Goal: Task Accomplishment & Management: Complete application form

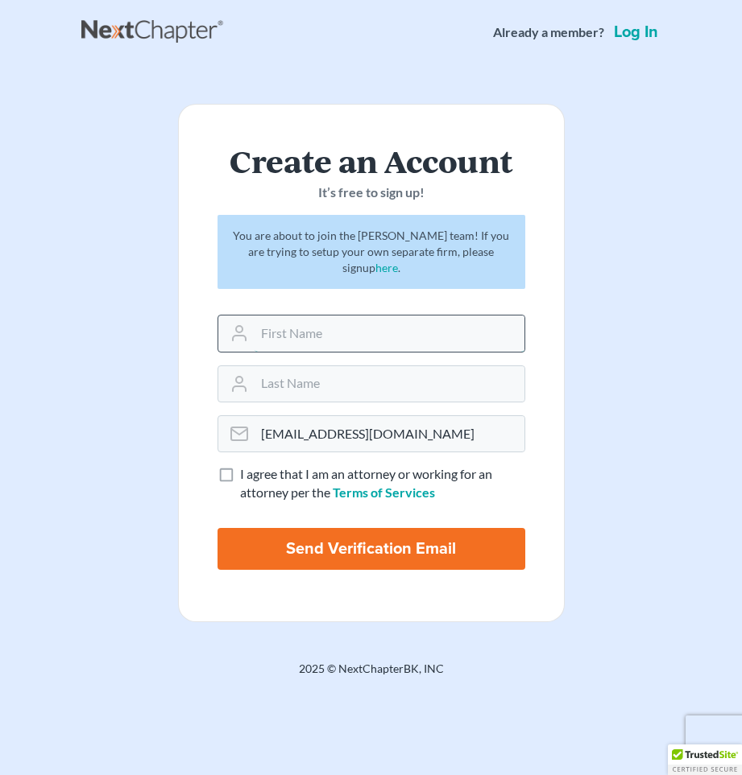
click at [420, 351] on input "text" at bounding box center [389, 333] width 270 height 35
type input "s"
type input "[PERSON_NAME]"
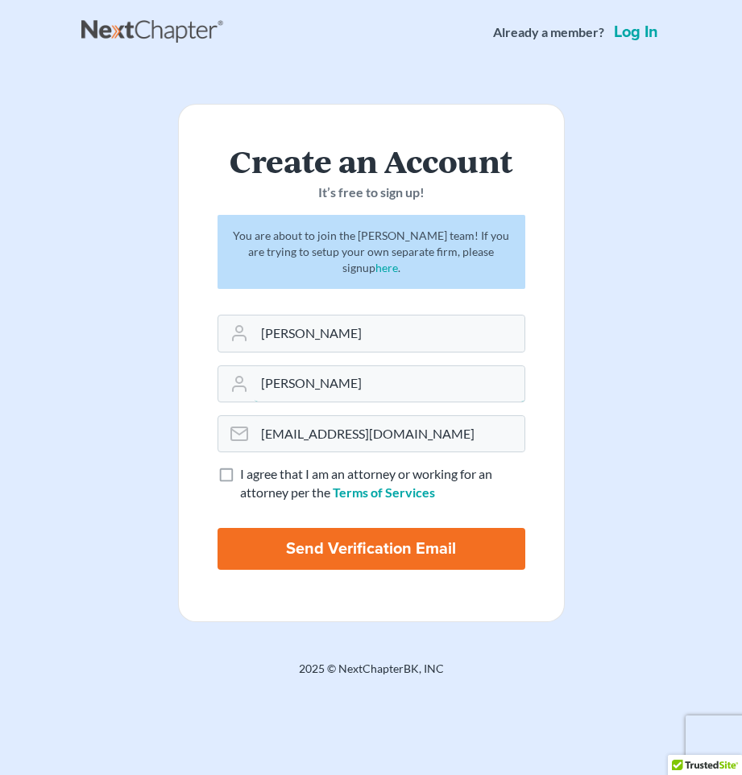
type input "[PERSON_NAME]"
click at [240, 473] on label "I agree that I am an attorney or working for an attorney per the Terms of Servi…" at bounding box center [382, 483] width 285 height 37
click at [246, 473] on input "I agree that I am an attorney or working for an attorney per the Terms of Servi…" at bounding box center [251, 470] width 10 height 10
checkbox input "true"
click at [366, 540] on input "Send Verification Email" at bounding box center [371, 549] width 308 height 42
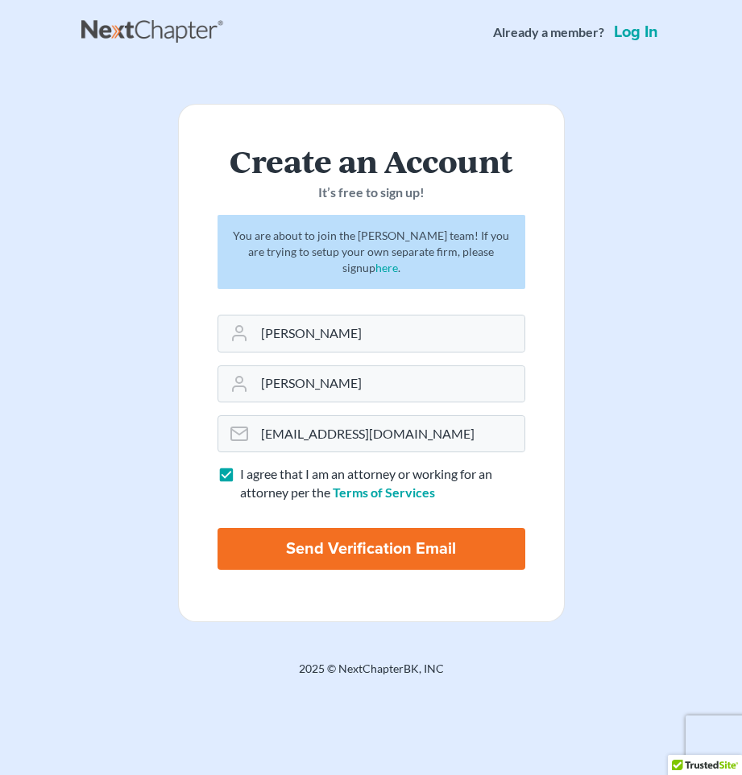
type input "Thinking..."
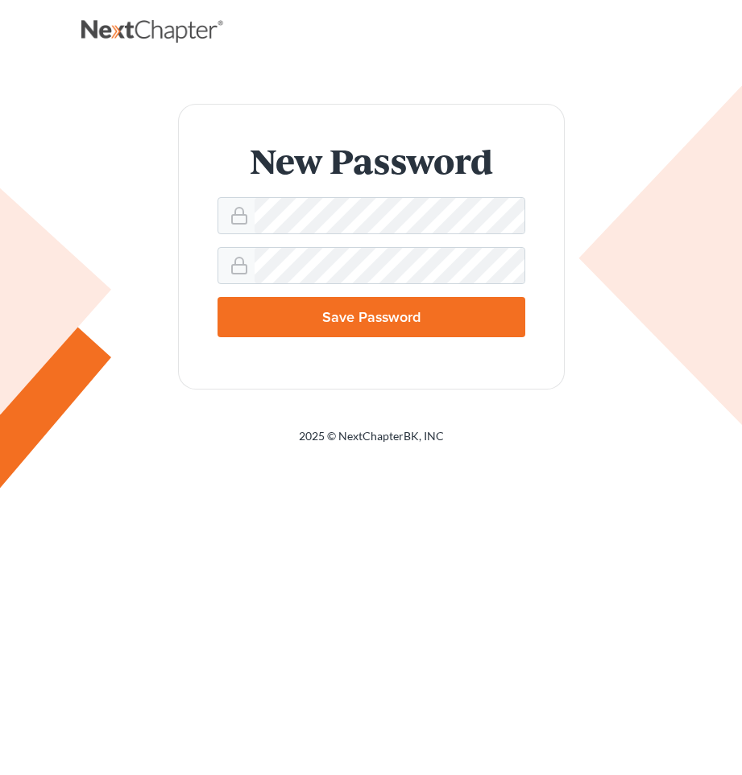
click at [438, 318] on input "Save Password" at bounding box center [371, 317] width 308 height 40
type input "Thinking..."
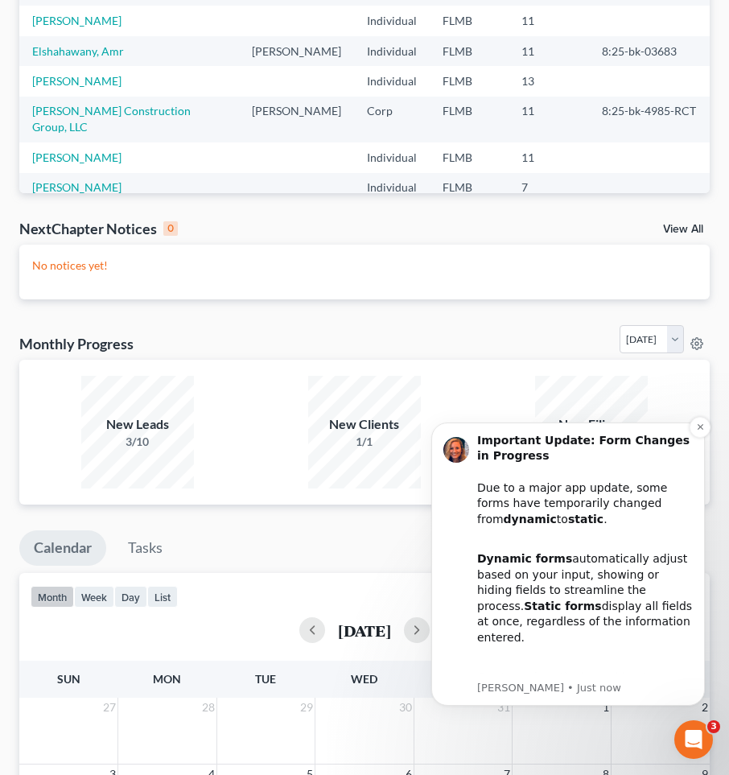
scroll to position [302, 0]
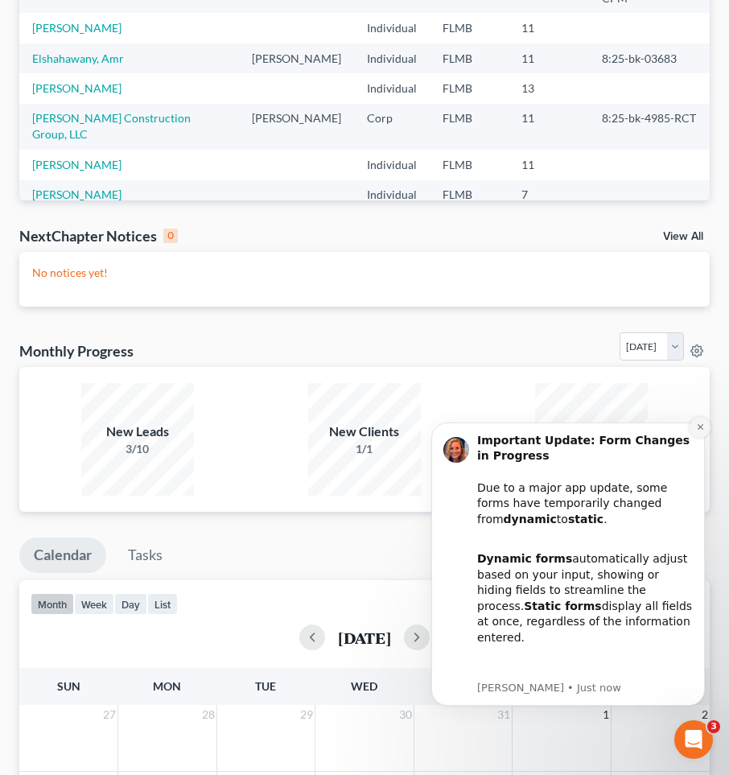
click at [699, 427] on icon "Dismiss notification" at bounding box center [700, 427] width 9 height 9
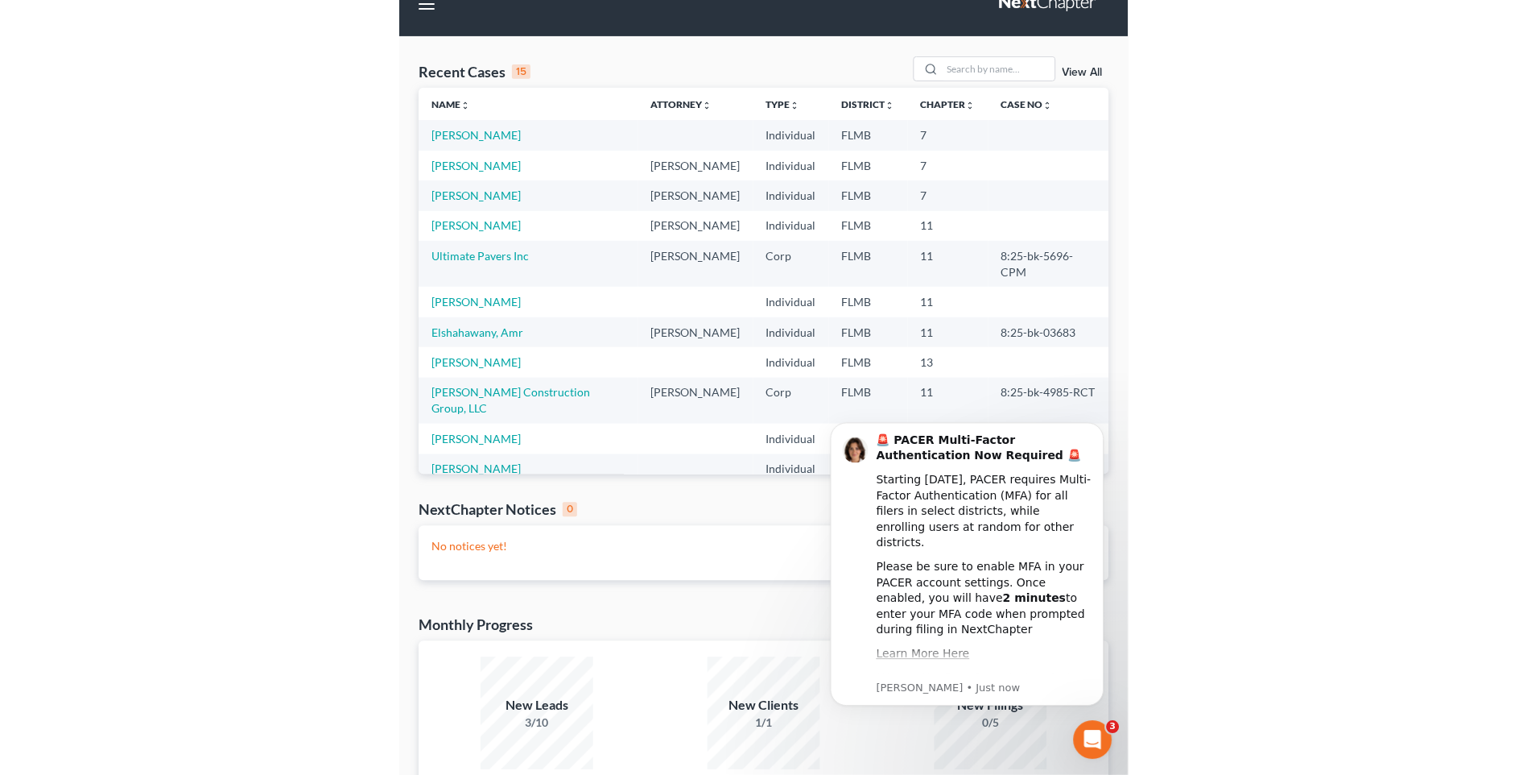
scroll to position [0, 0]
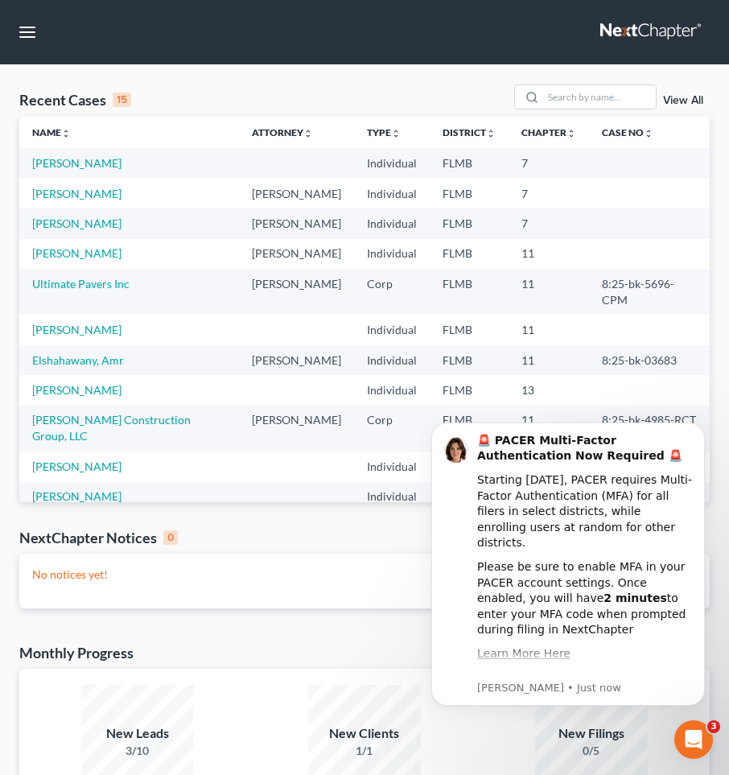
click at [219, 564] on div "No notices yet!" at bounding box center [364, 581] width 691 height 55
click at [696, 426] on icon "Dismiss notification" at bounding box center [700, 427] width 9 height 9
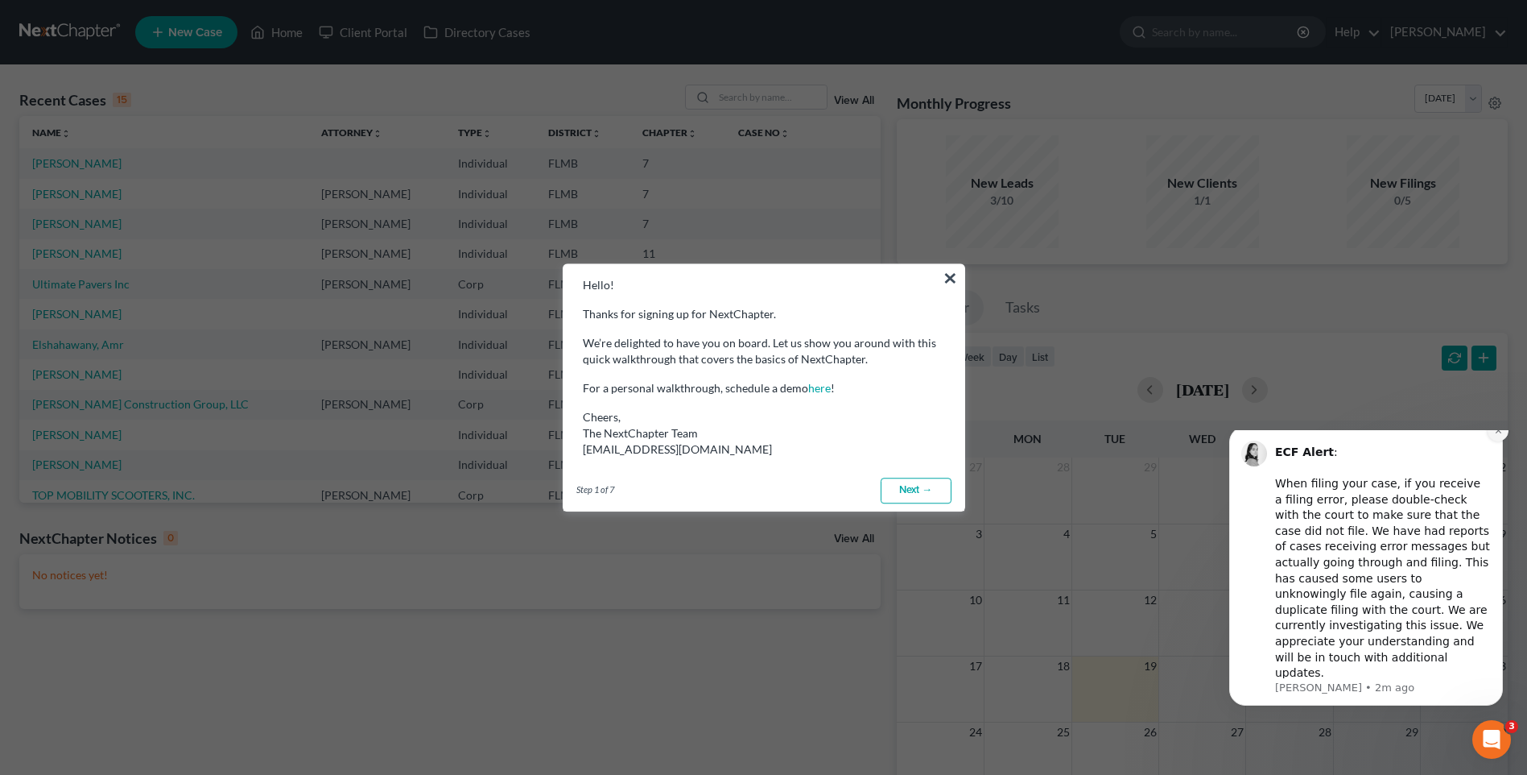
click at [741, 435] on icon "Dismiss notification" at bounding box center [1498, 430] width 9 height 9
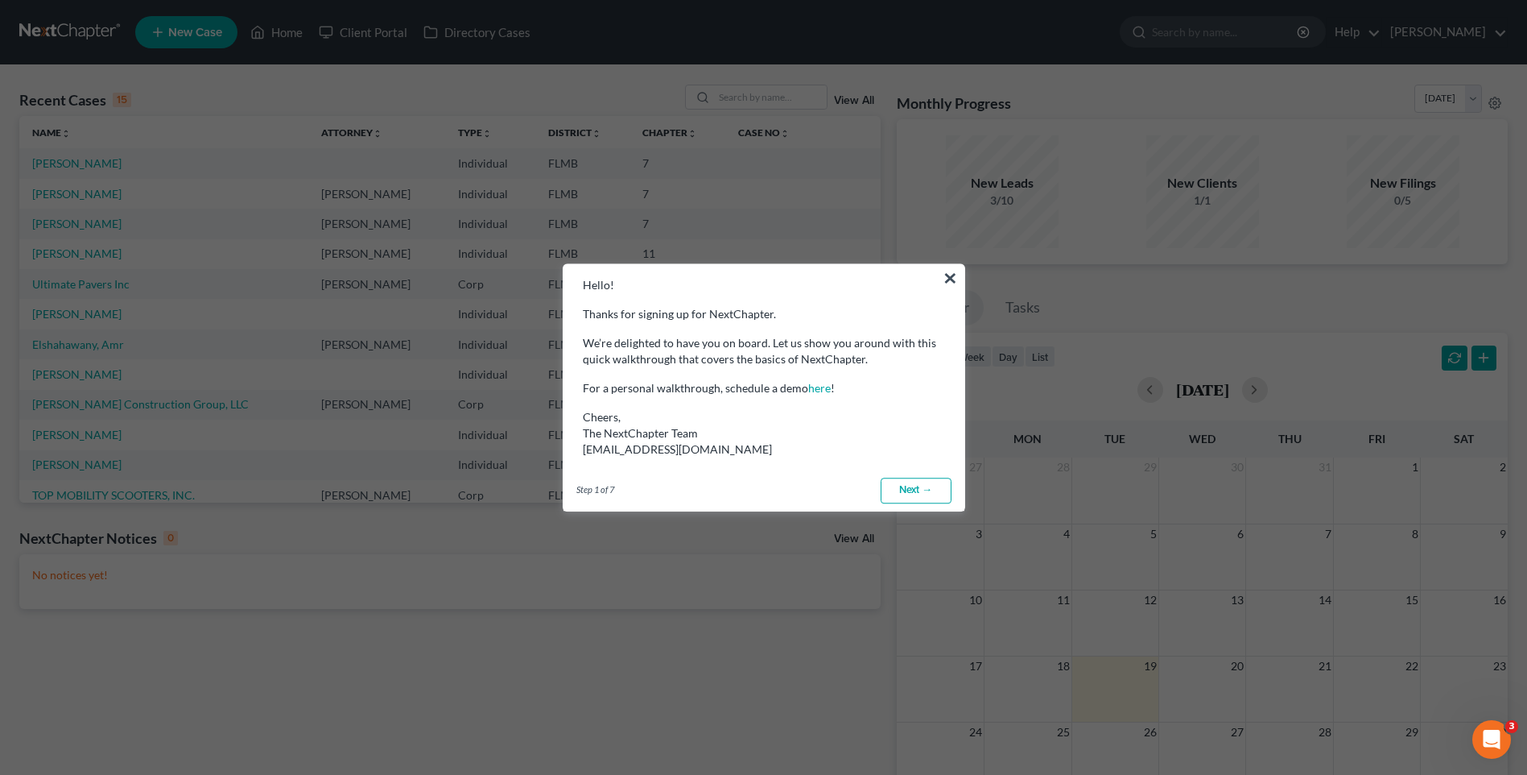
click at [741, 491] on link "Next →" at bounding box center [916, 490] width 71 height 26
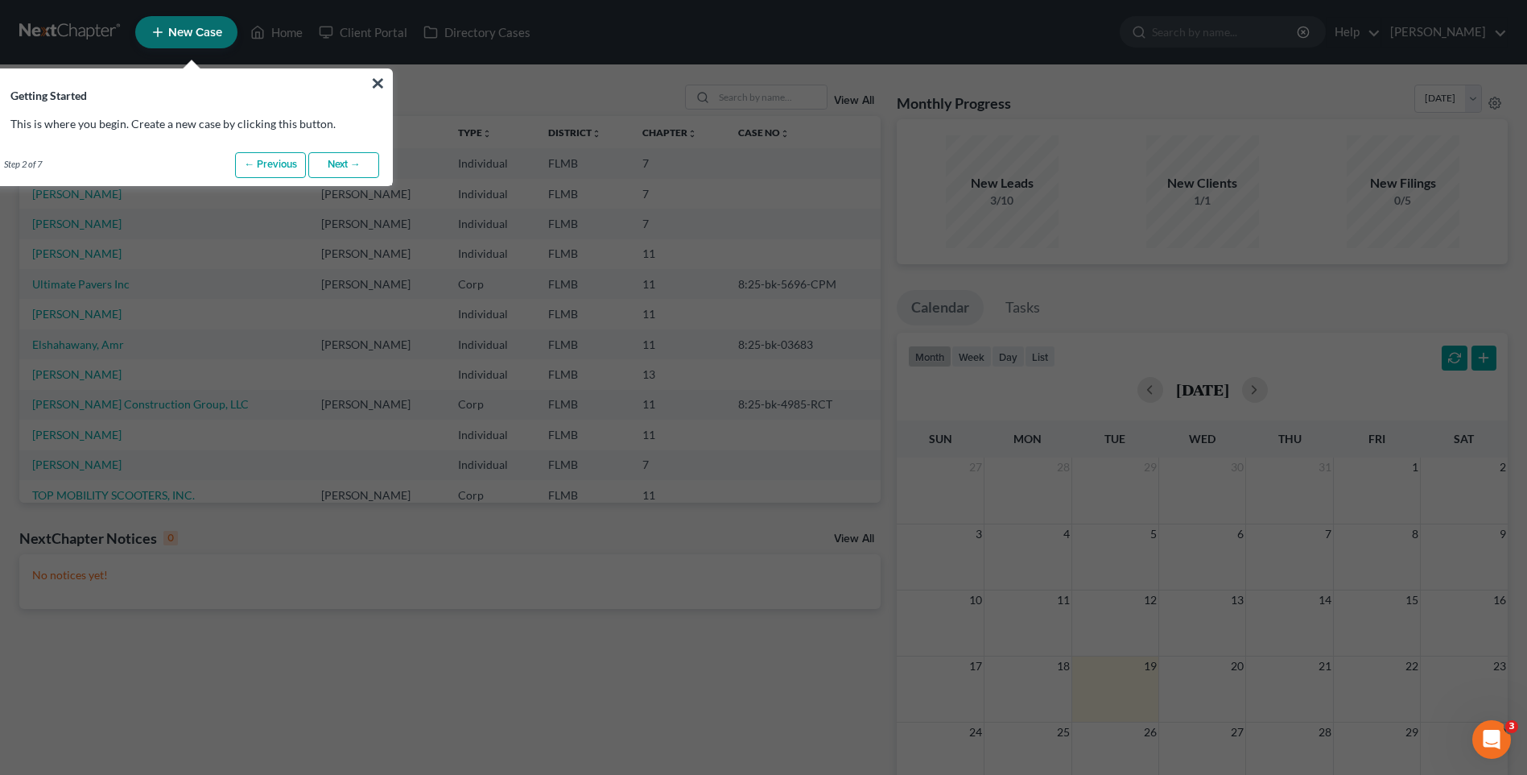
click at [348, 167] on link "Next →" at bounding box center [343, 165] width 71 height 26
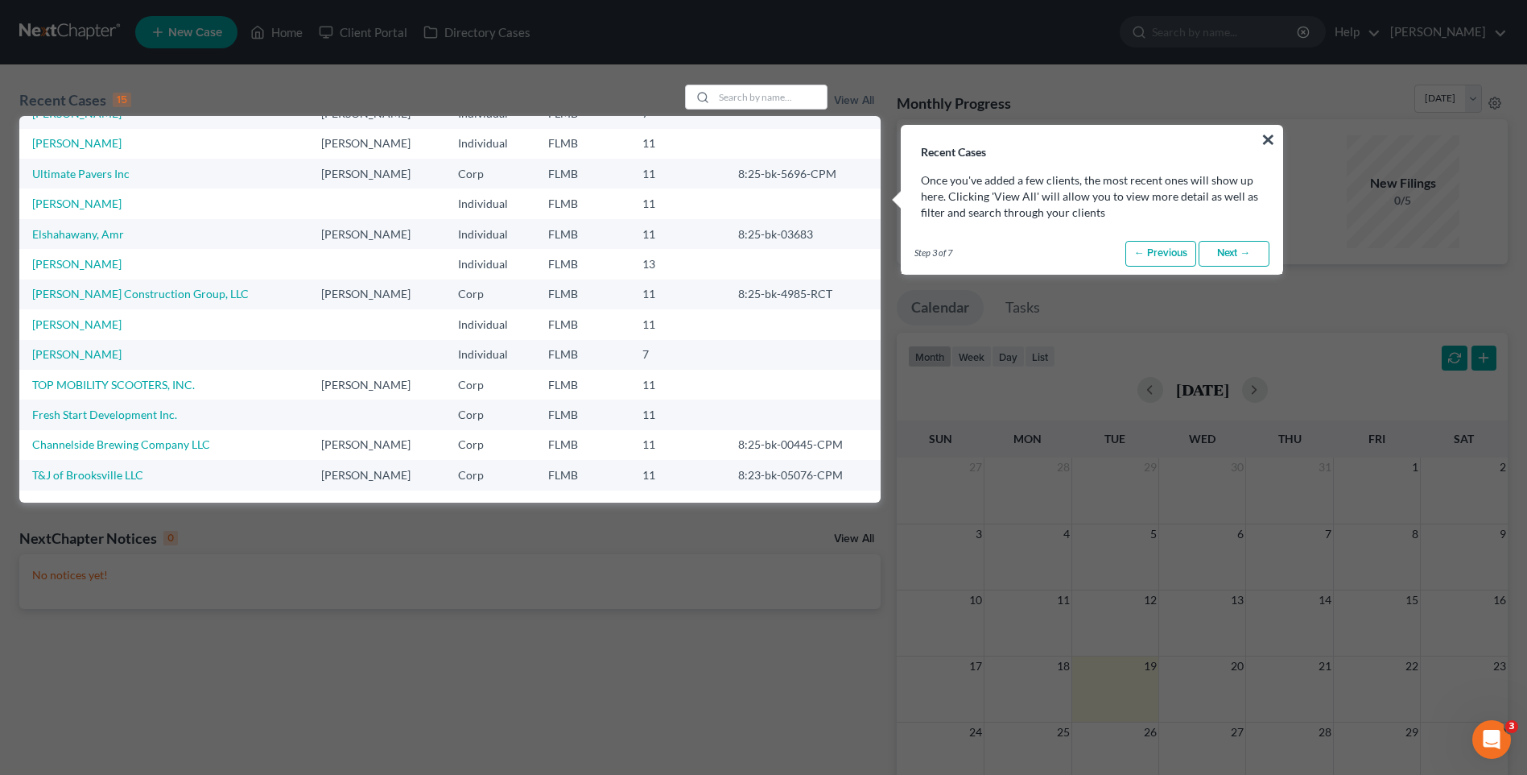
click at [741, 256] on link "Next →" at bounding box center [1234, 254] width 71 height 26
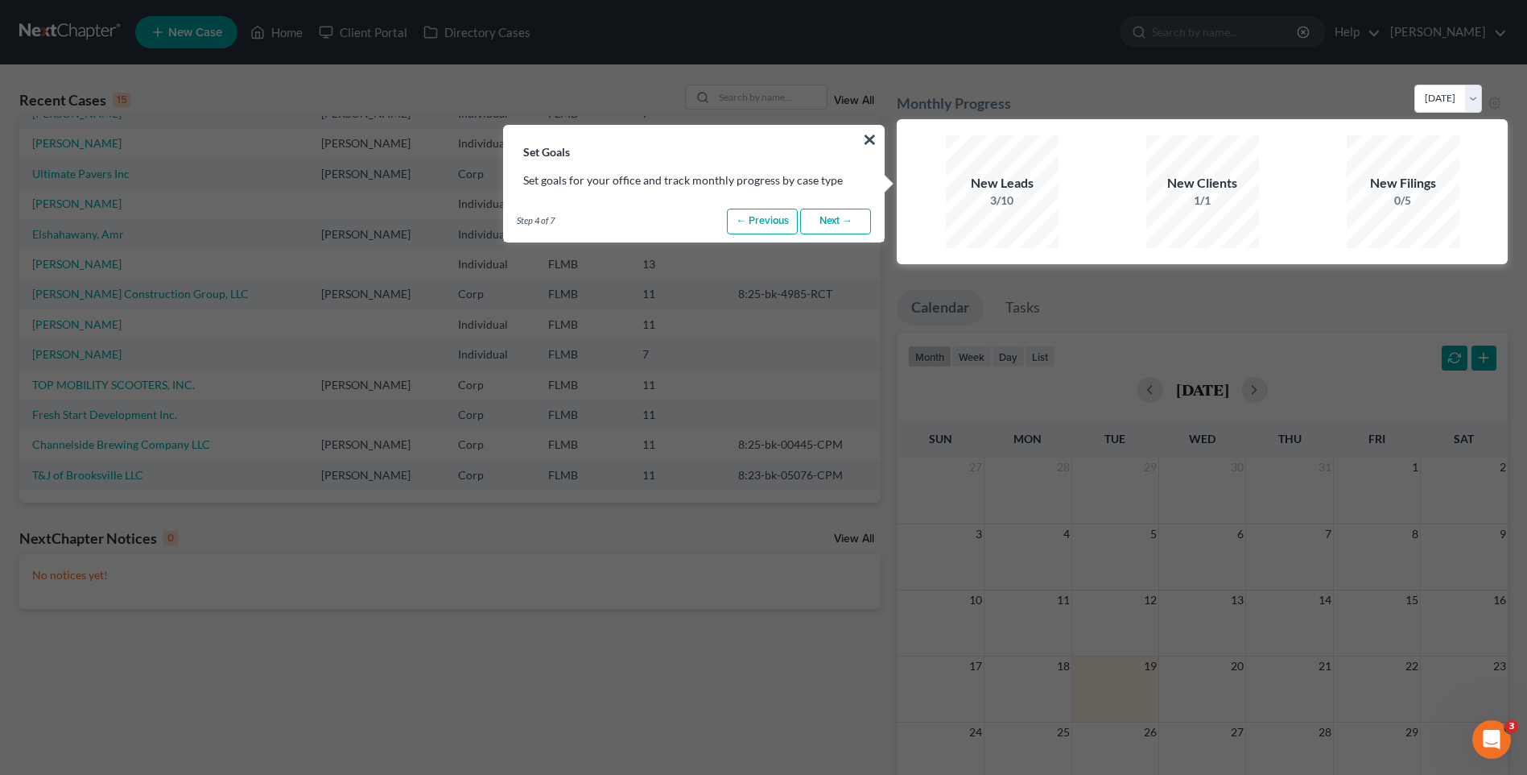
click at [741, 217] on link "Next →" at bounding box center [835, 222] width 71 height 26
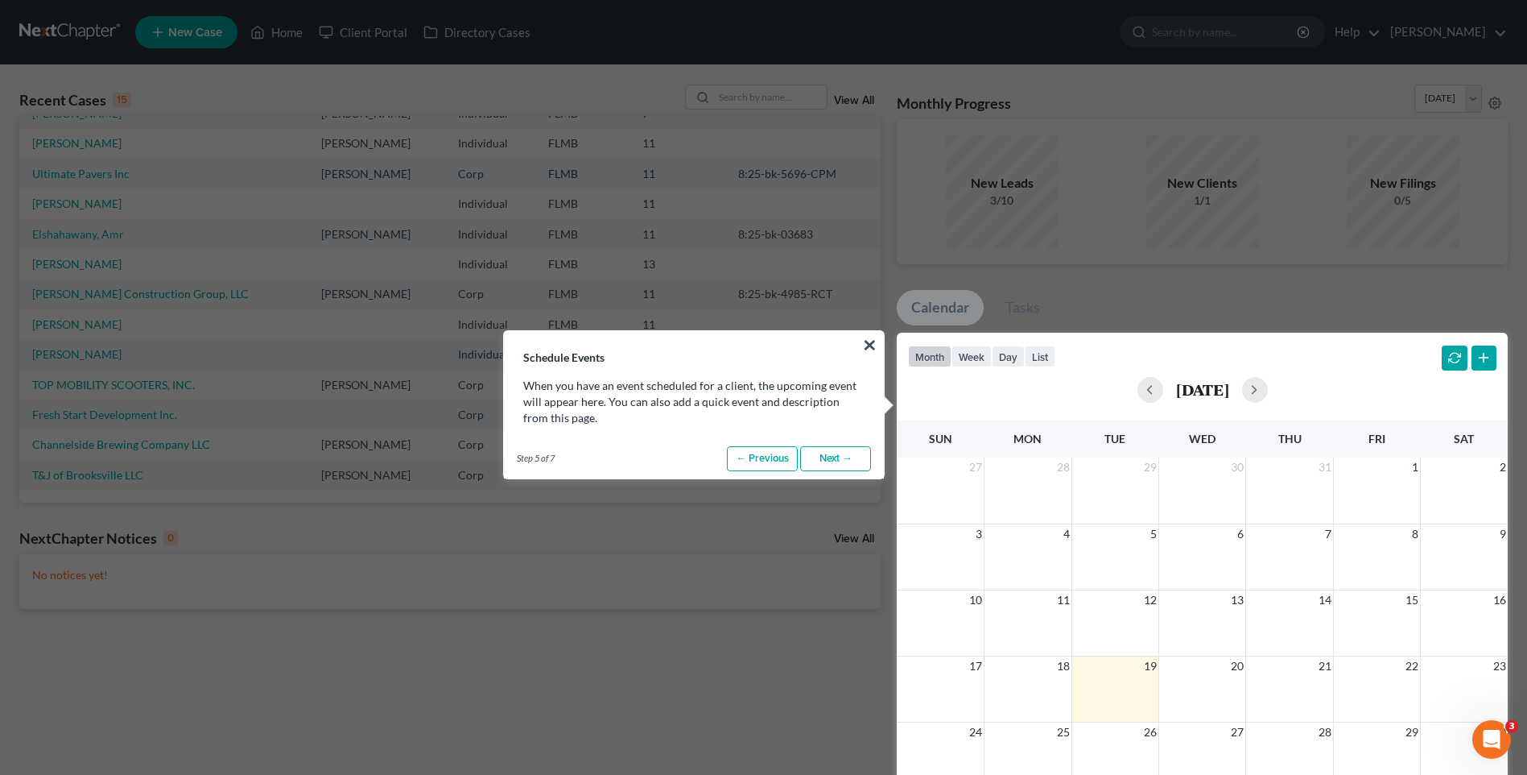
click at [741, 461] on link "Next →" at bounding box center [835, 459] width 71 height 26
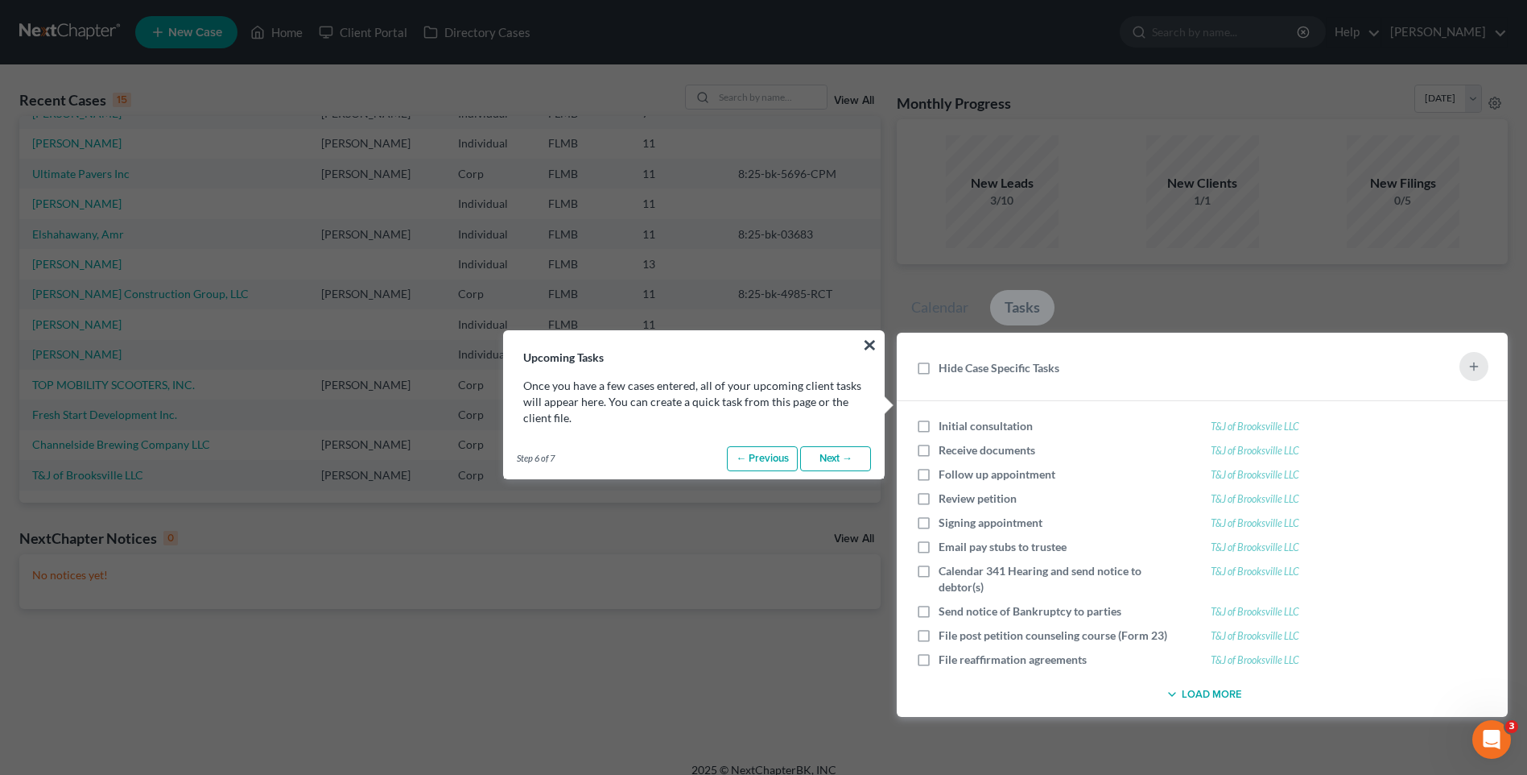
click at [741, 454] on link "Next →" at bounding box center [835, 459] width 71 height 26
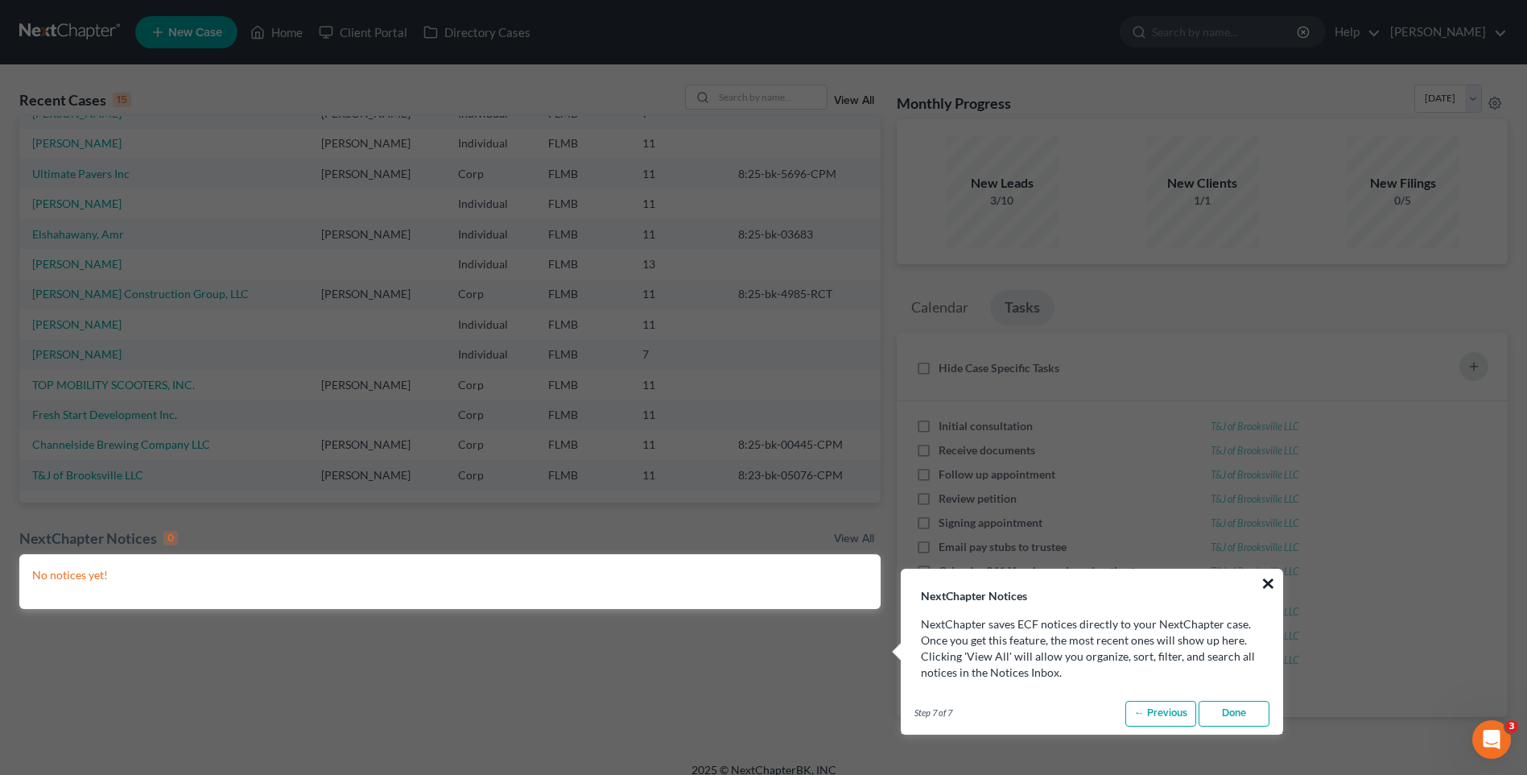
click at [741, 585] on button "×" at bounding box center [1268, 583] width 15 height 26
